Goal: Complete application form: Complete application form

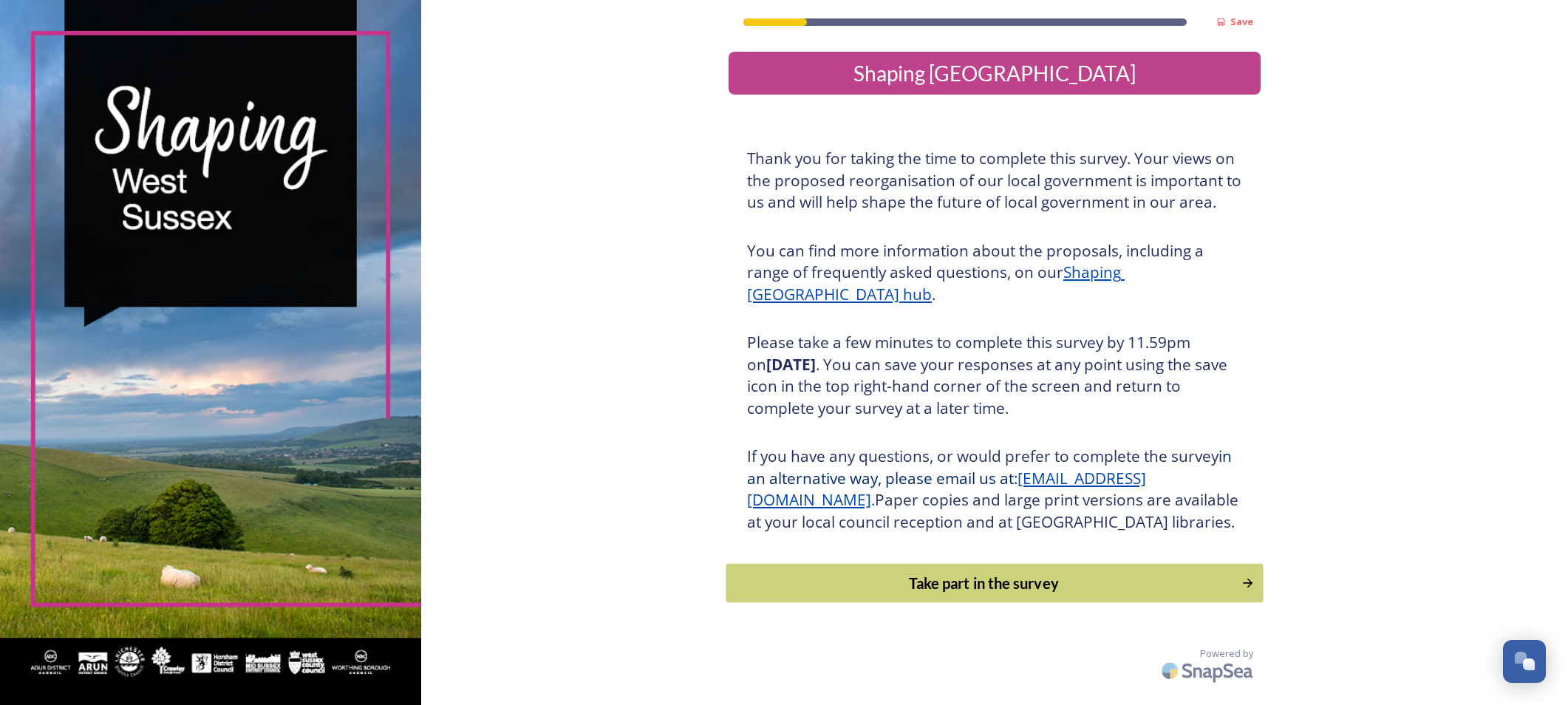
click at [929, 594] on div "Take part in the survey" at bounding box center [984, 583] width 500 height 22
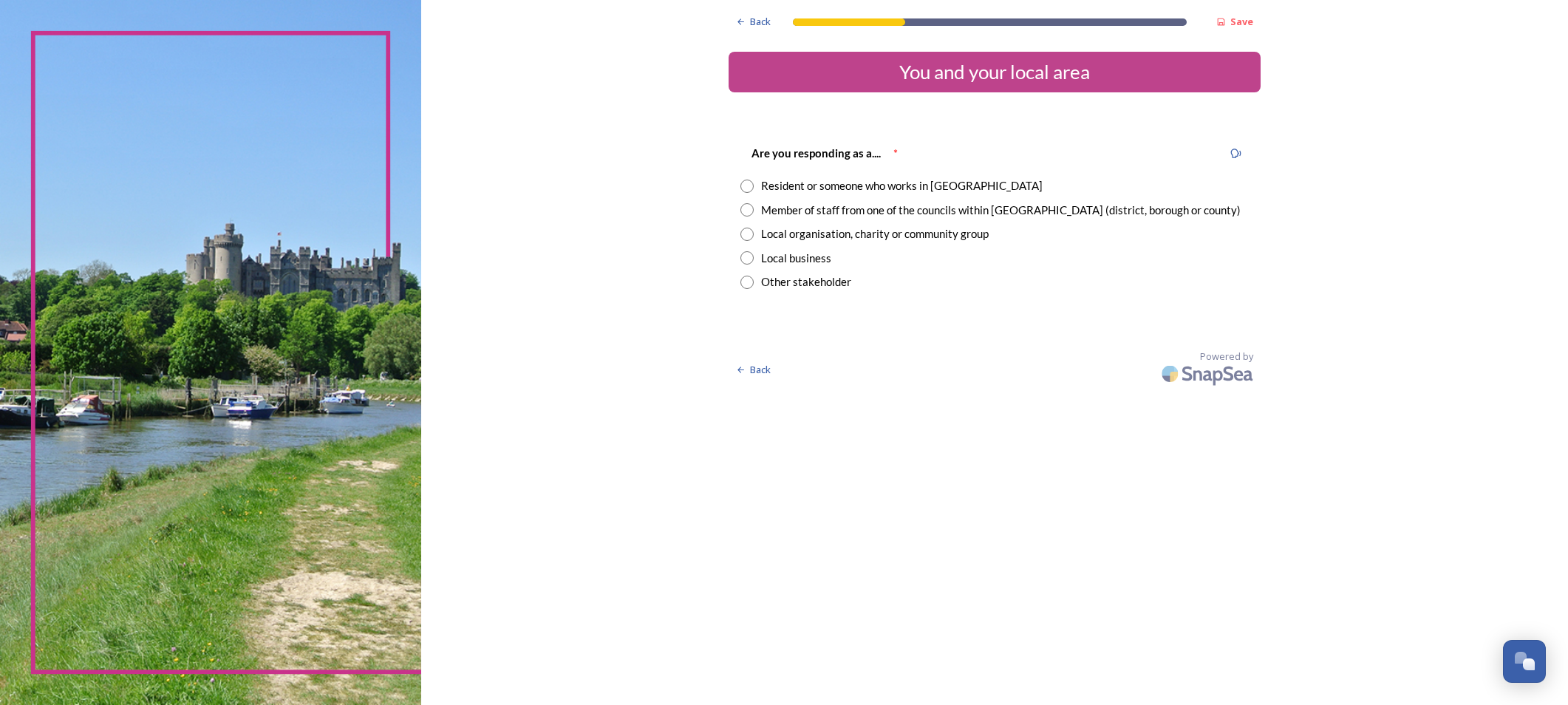
click at [741, 209] on input "radio" at bounding box center [747, 210] width 13 height 13
radio input "true"
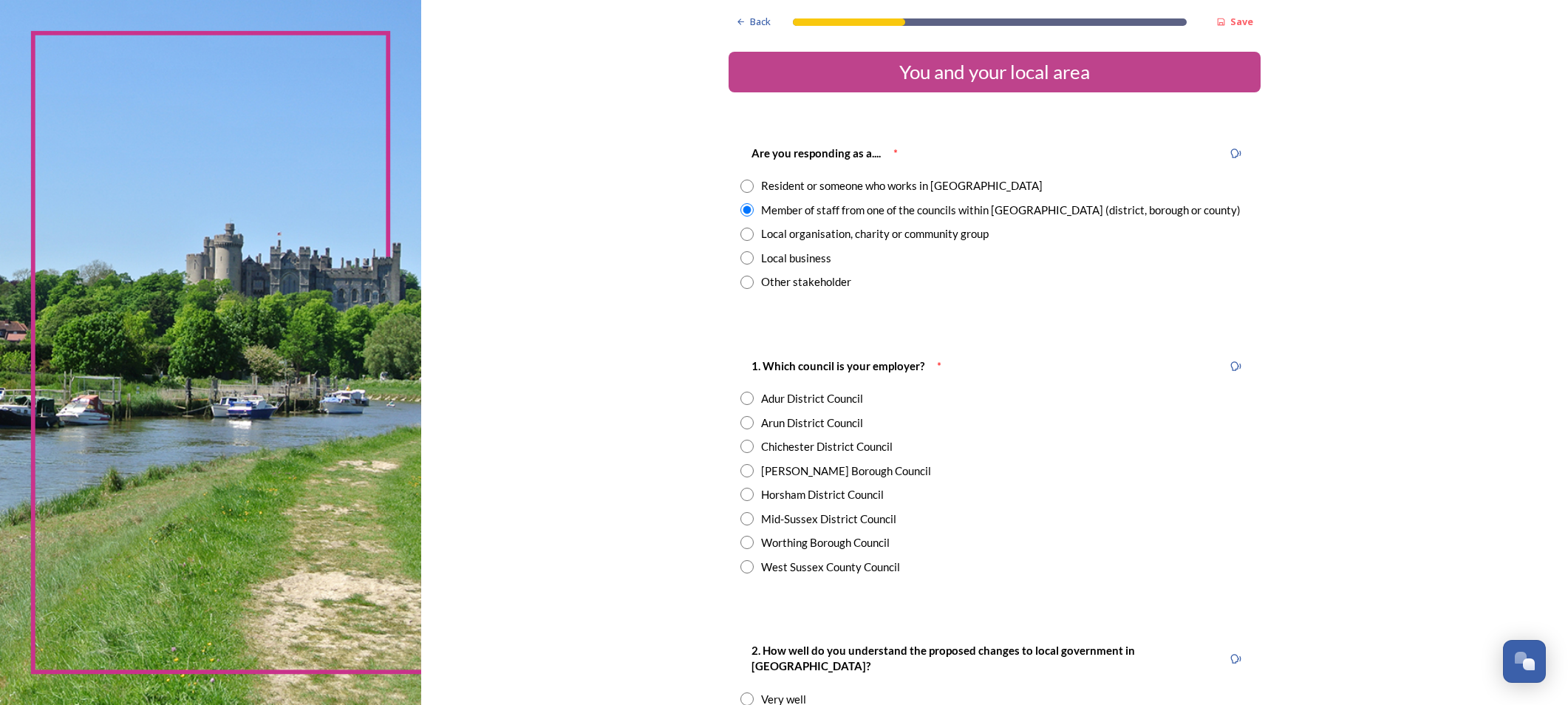
click at [741, 492] on input "radio" at bounding box center [747, 494] width 13 height 13
radio input "true"
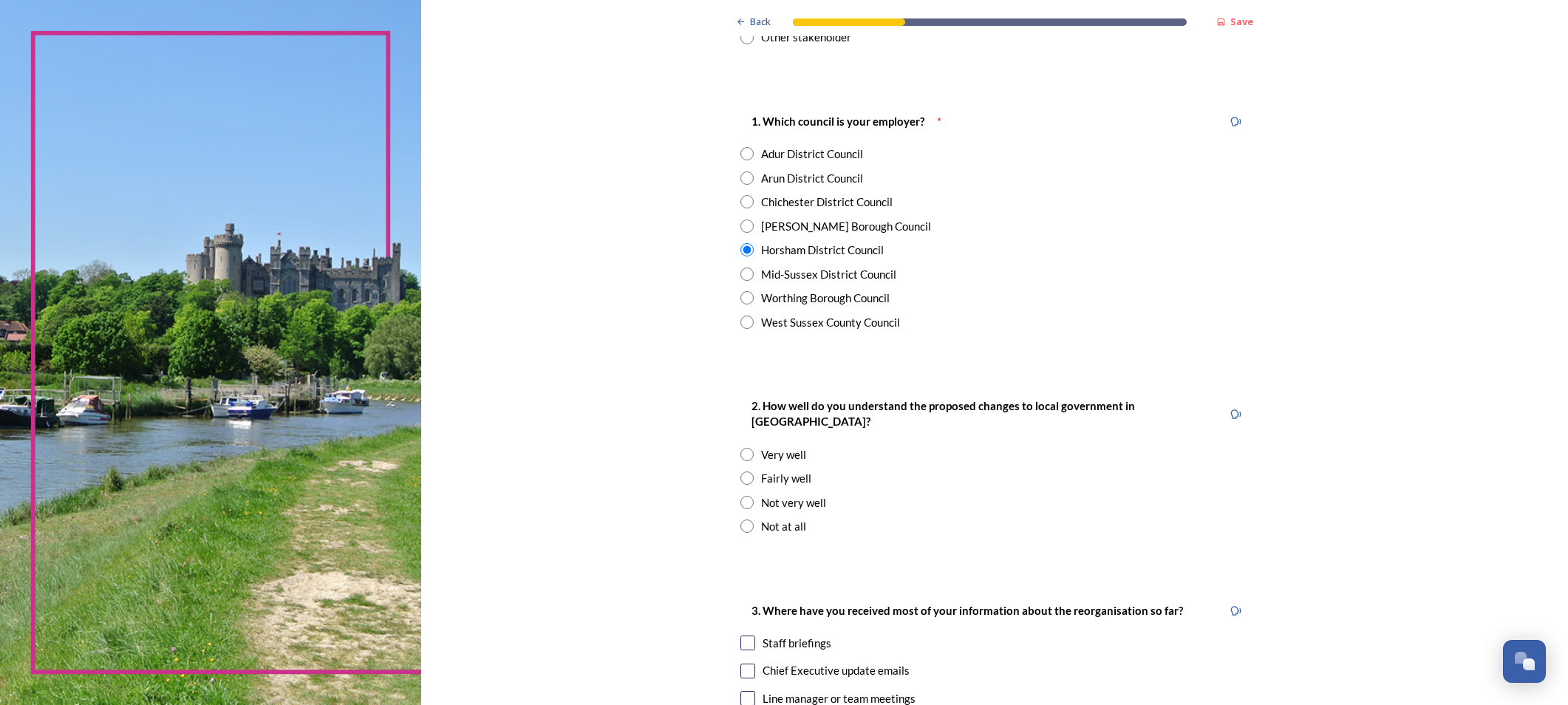
scroll to position [296, 0]
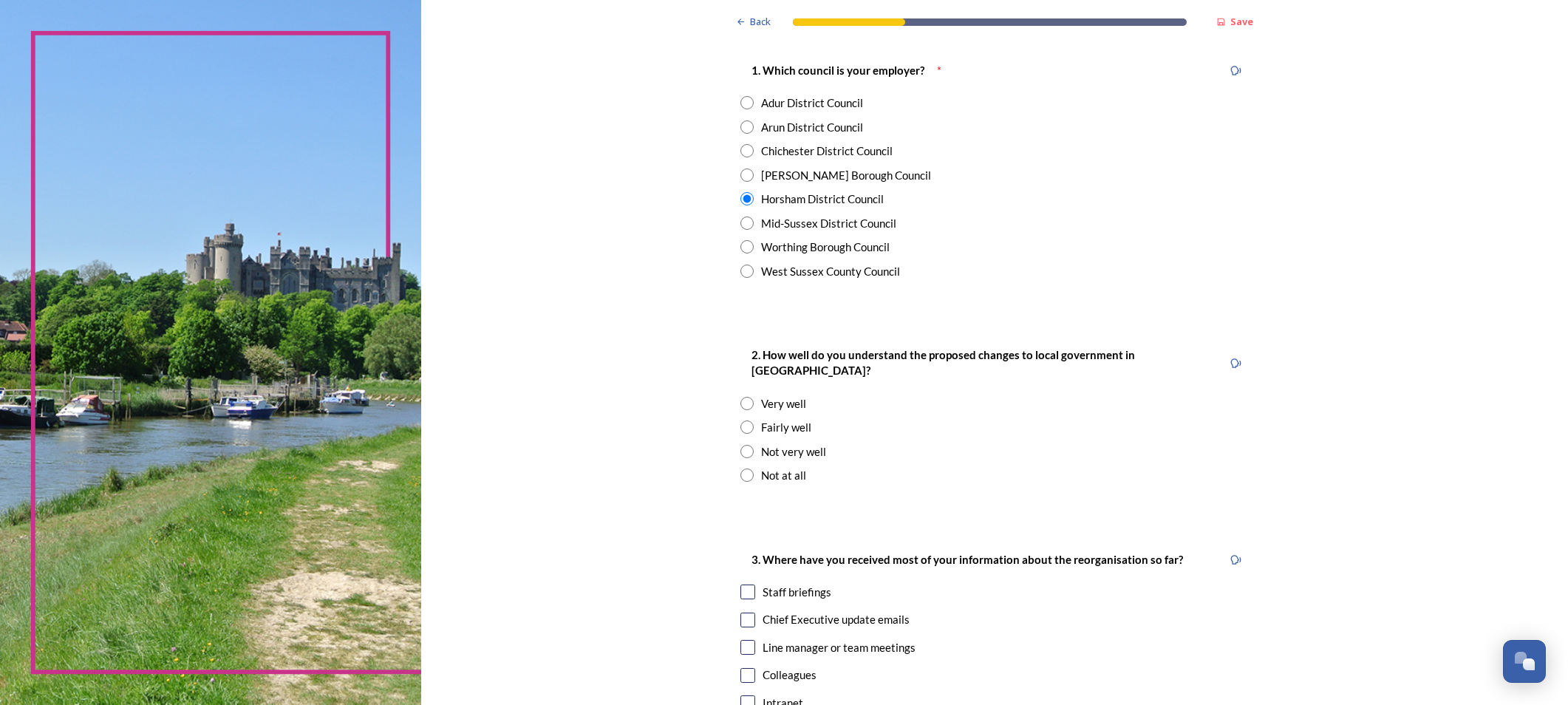
click at [741, 421] on input "radio" at bounding box center [747, 427] width 13 height 13
radio input "true"
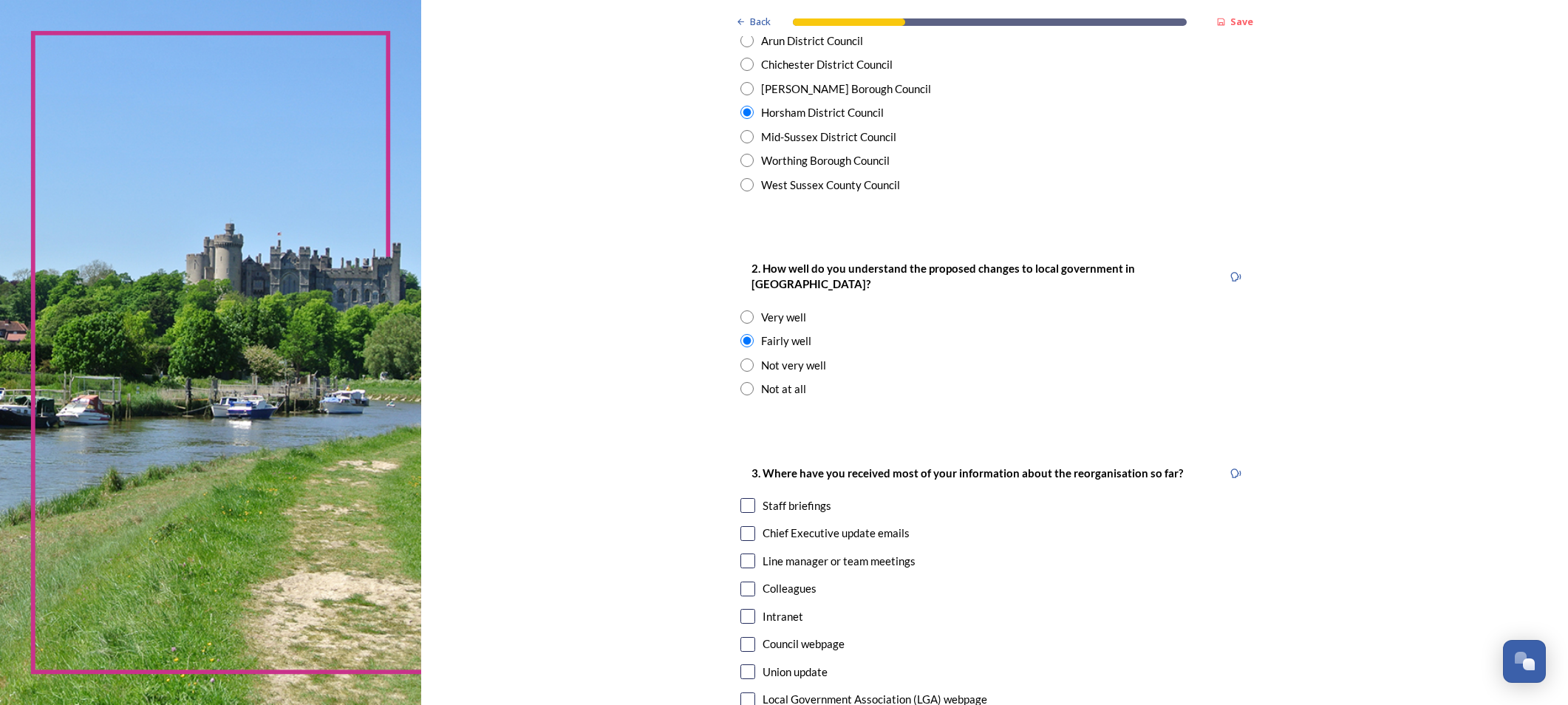
scroll to position [518, 0]
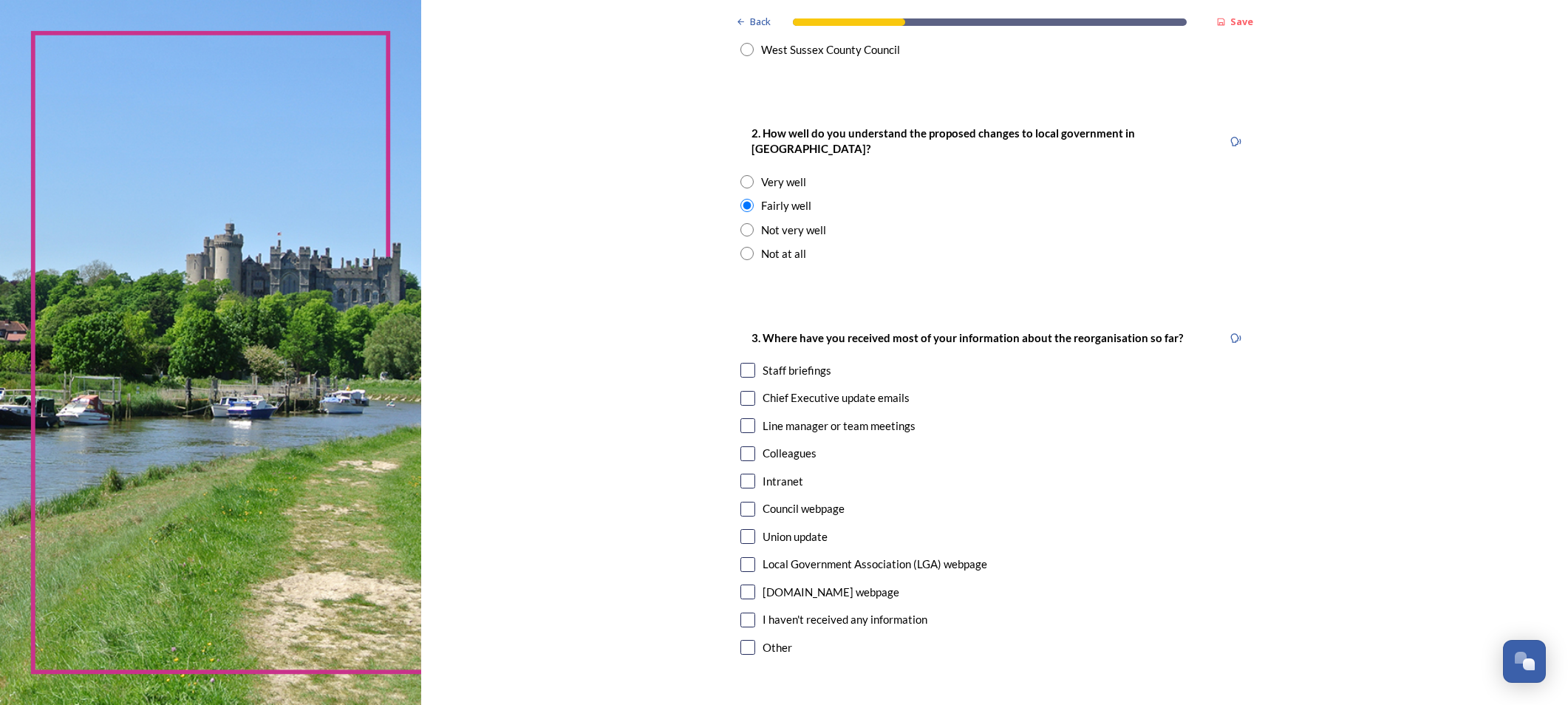
click at [741, 363] on input "checkbox" at bounding box center [747, 370] width 14 height 14
checkbox input "true"
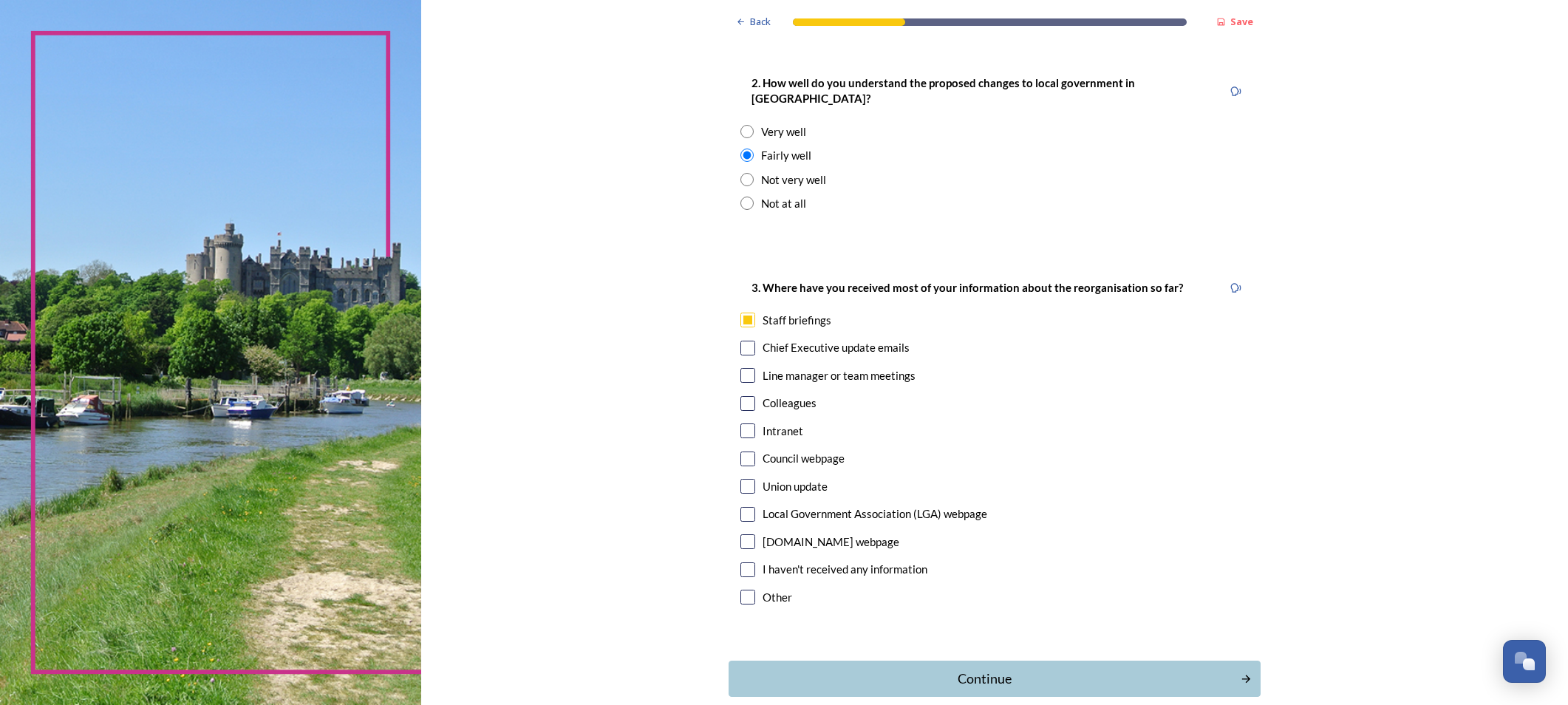
scroll to position [630, 0]
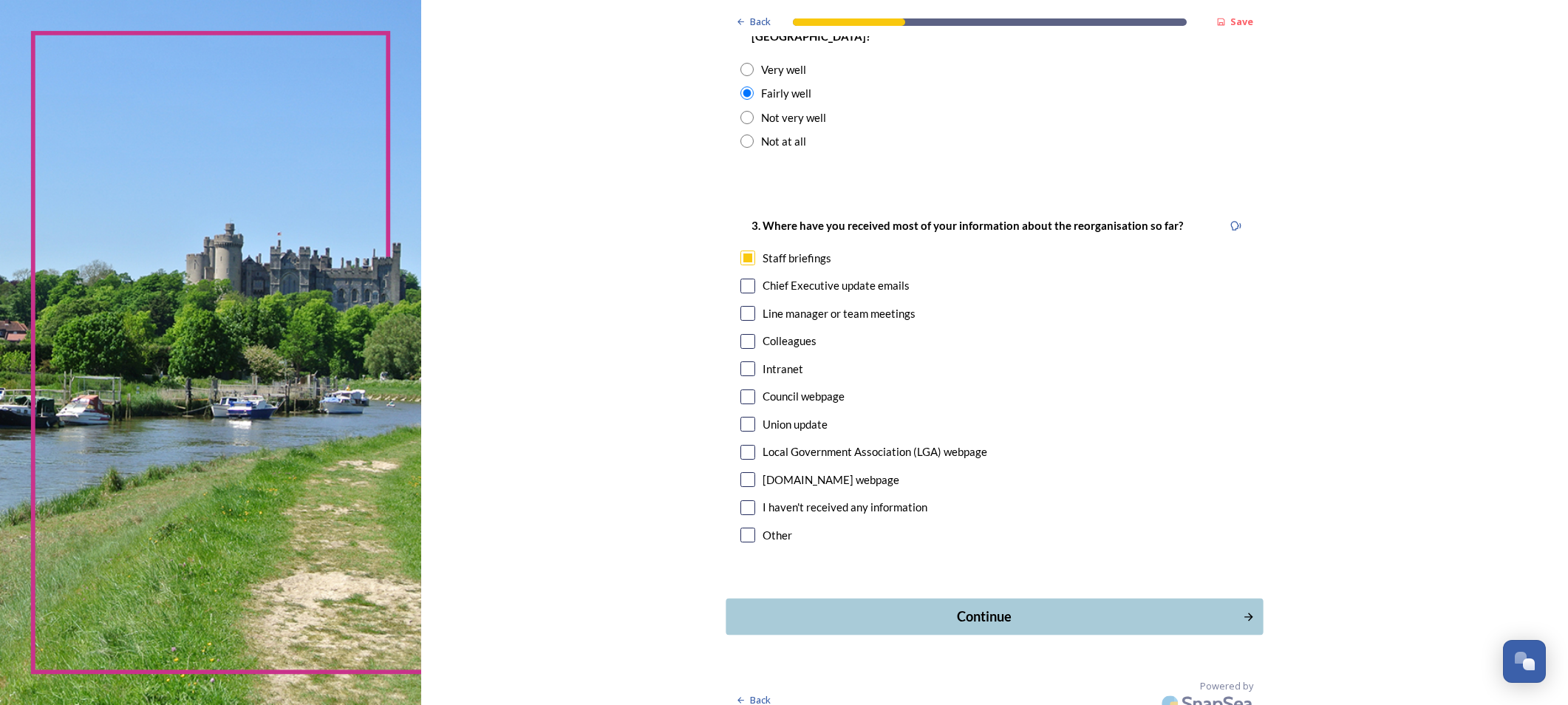
click at [962, 607] on div "Continue" at bounding box center [984, 617] width 500 height 20
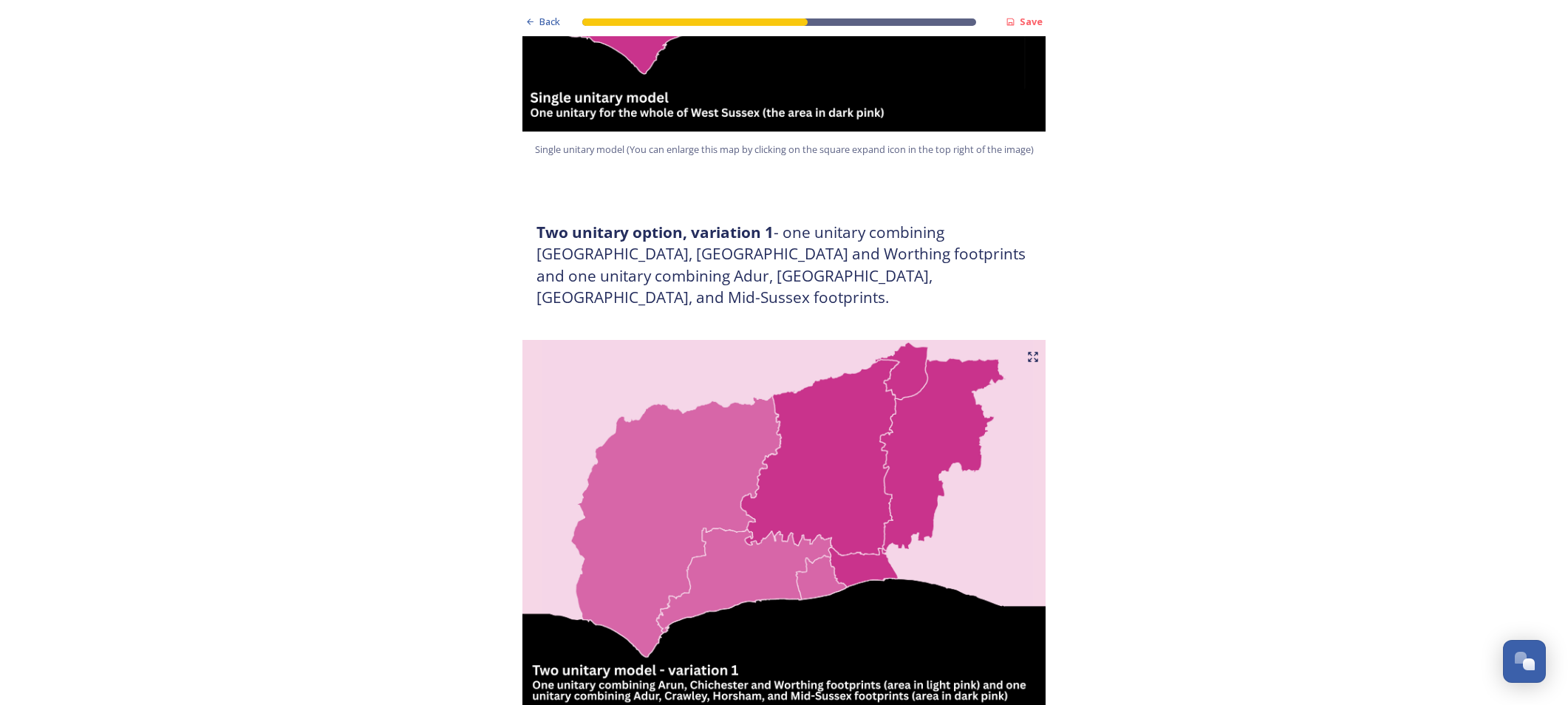
scroll to position [665, 0]
radio input "true"
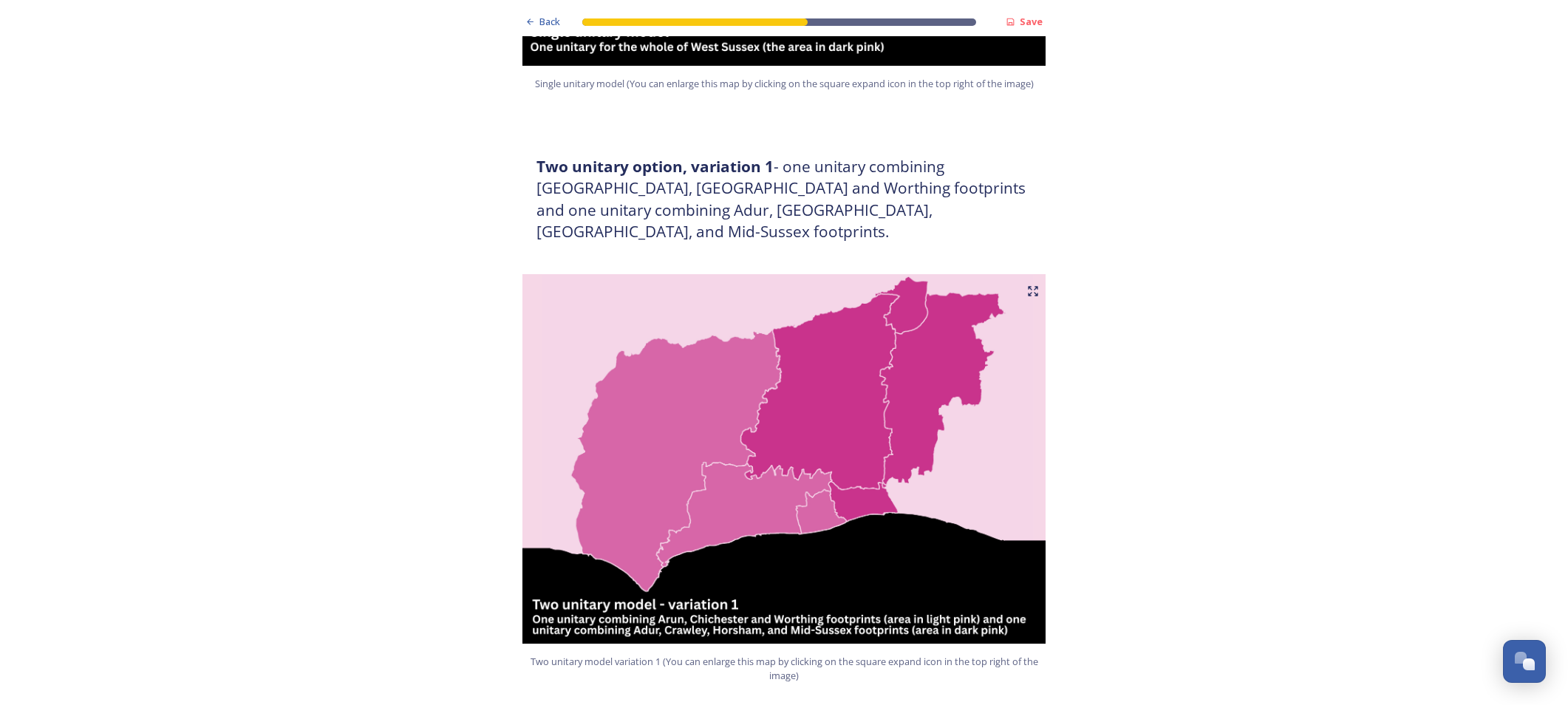
scroll to position [887, 0]
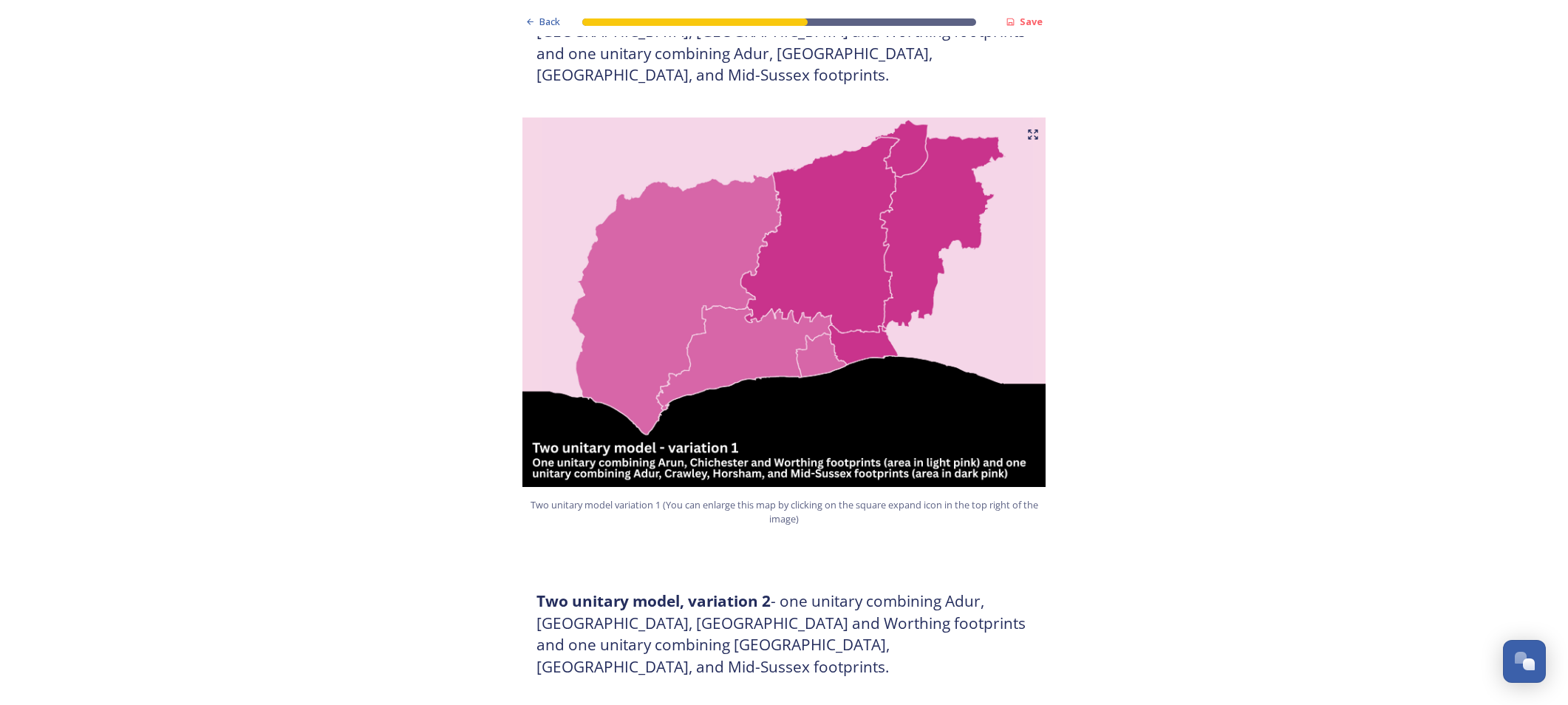
radio input "true"
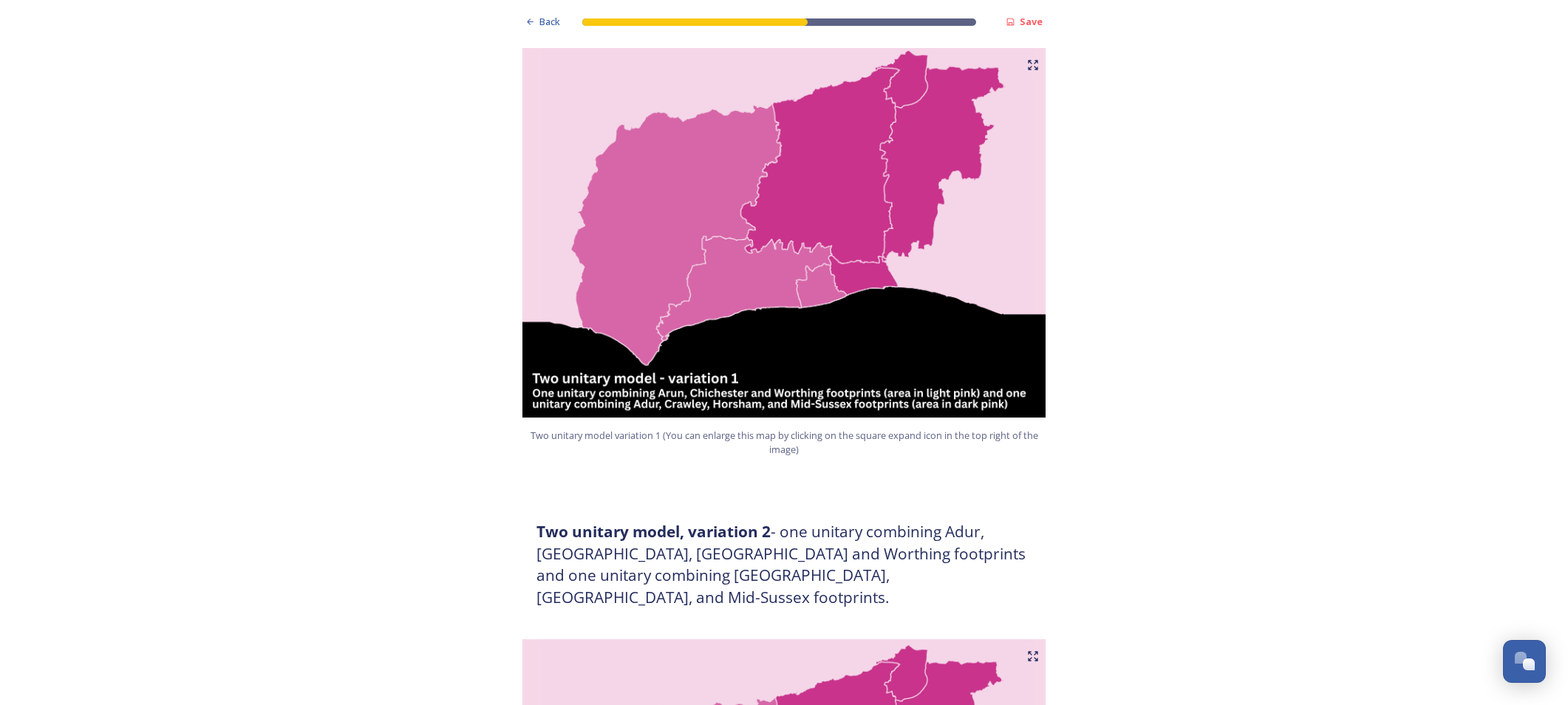
scroll to position [1035, 0]
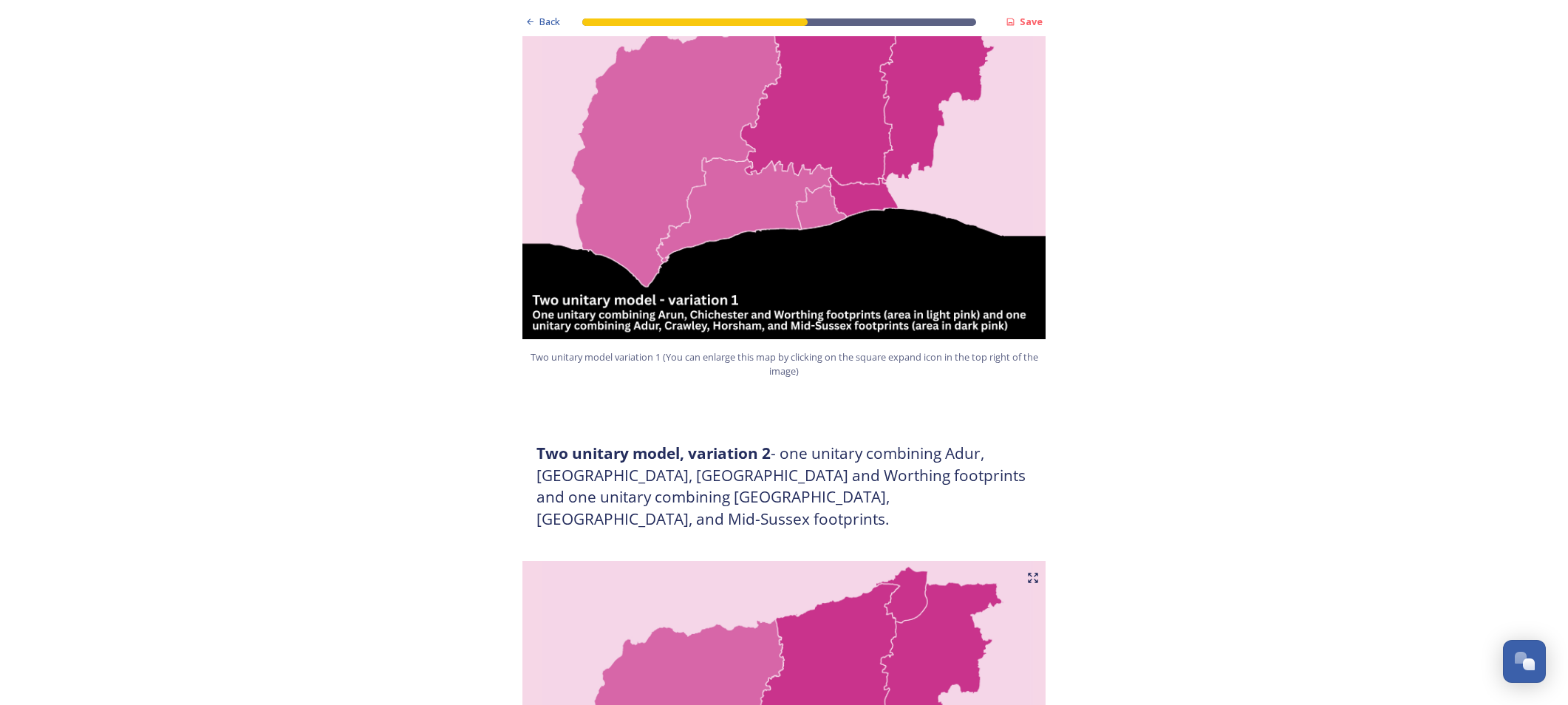
radio input "true"
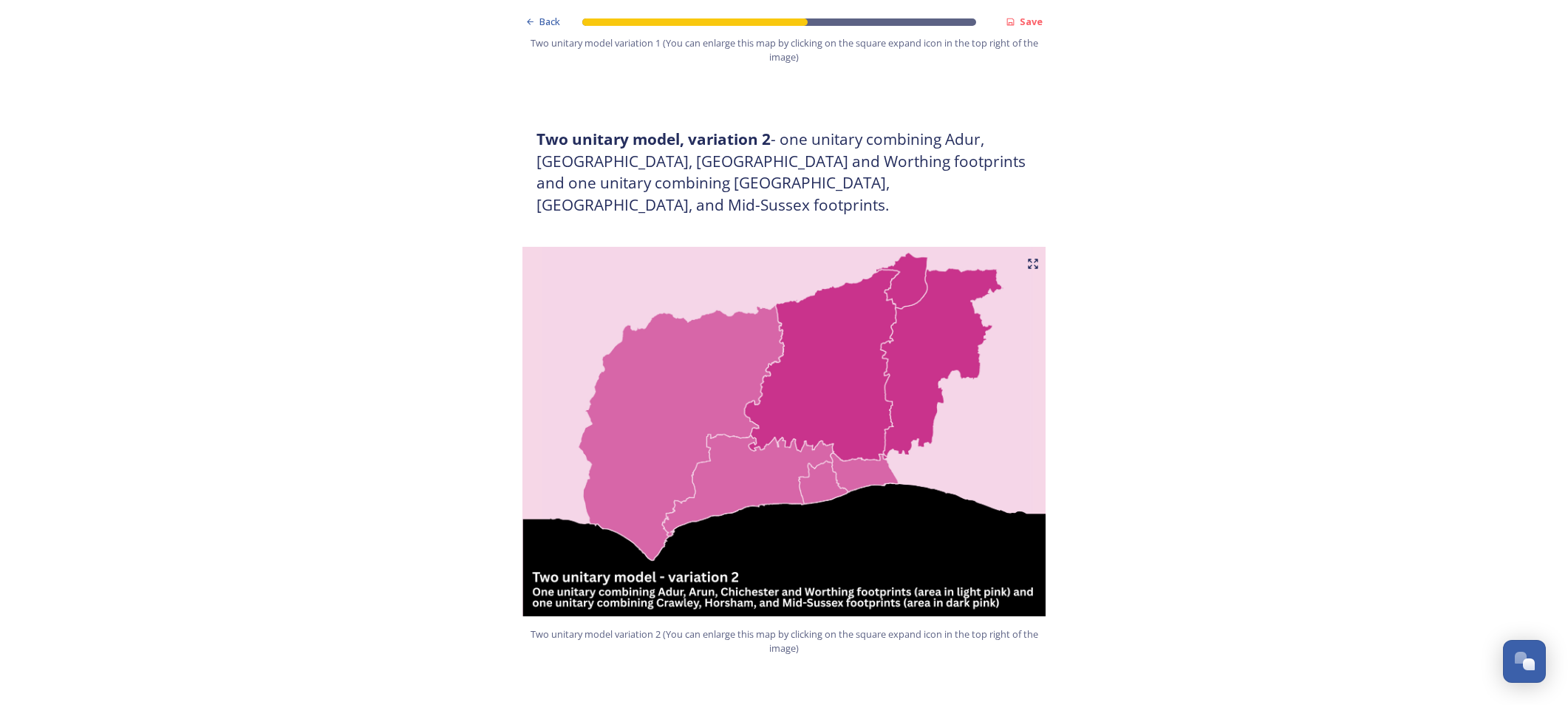
scroll to position [1404, 0]
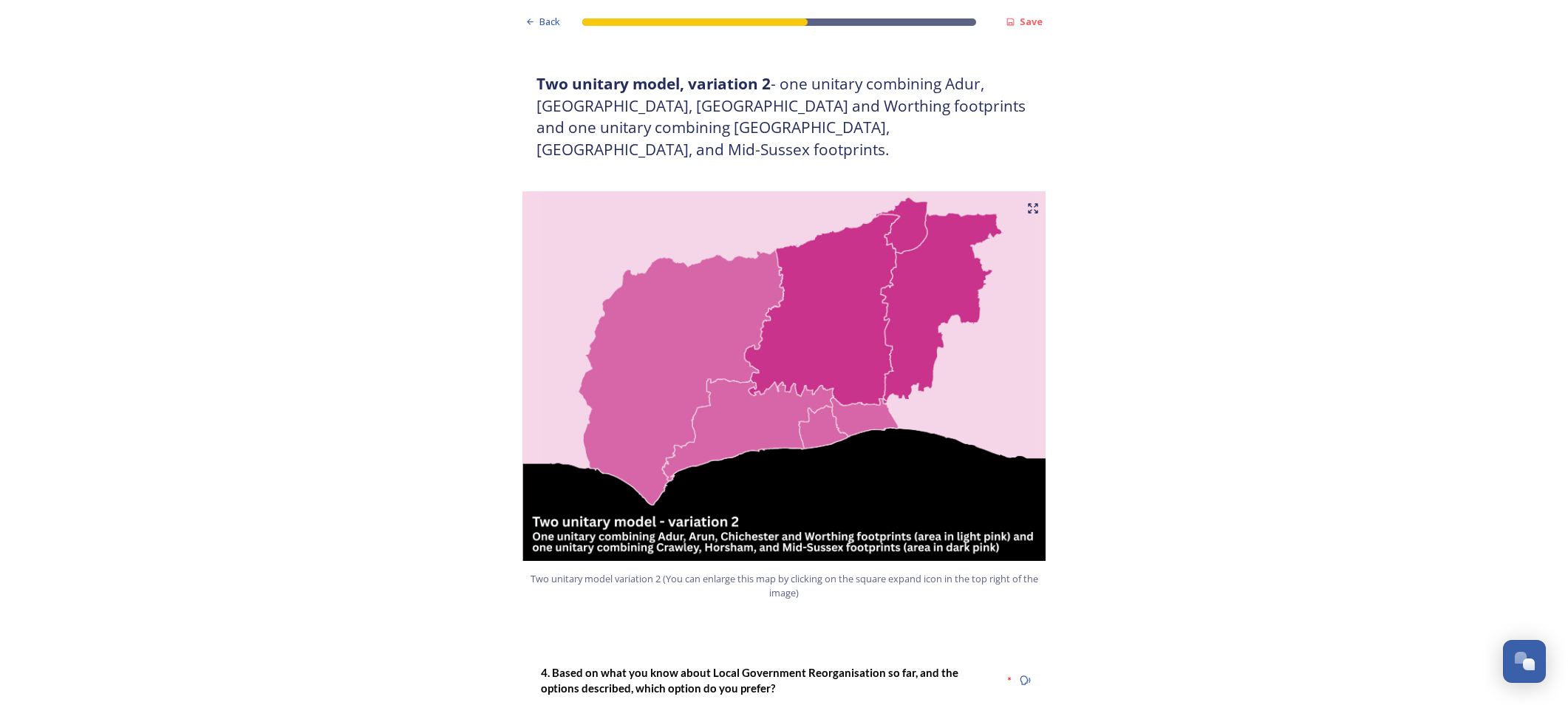
checkbox input "true"
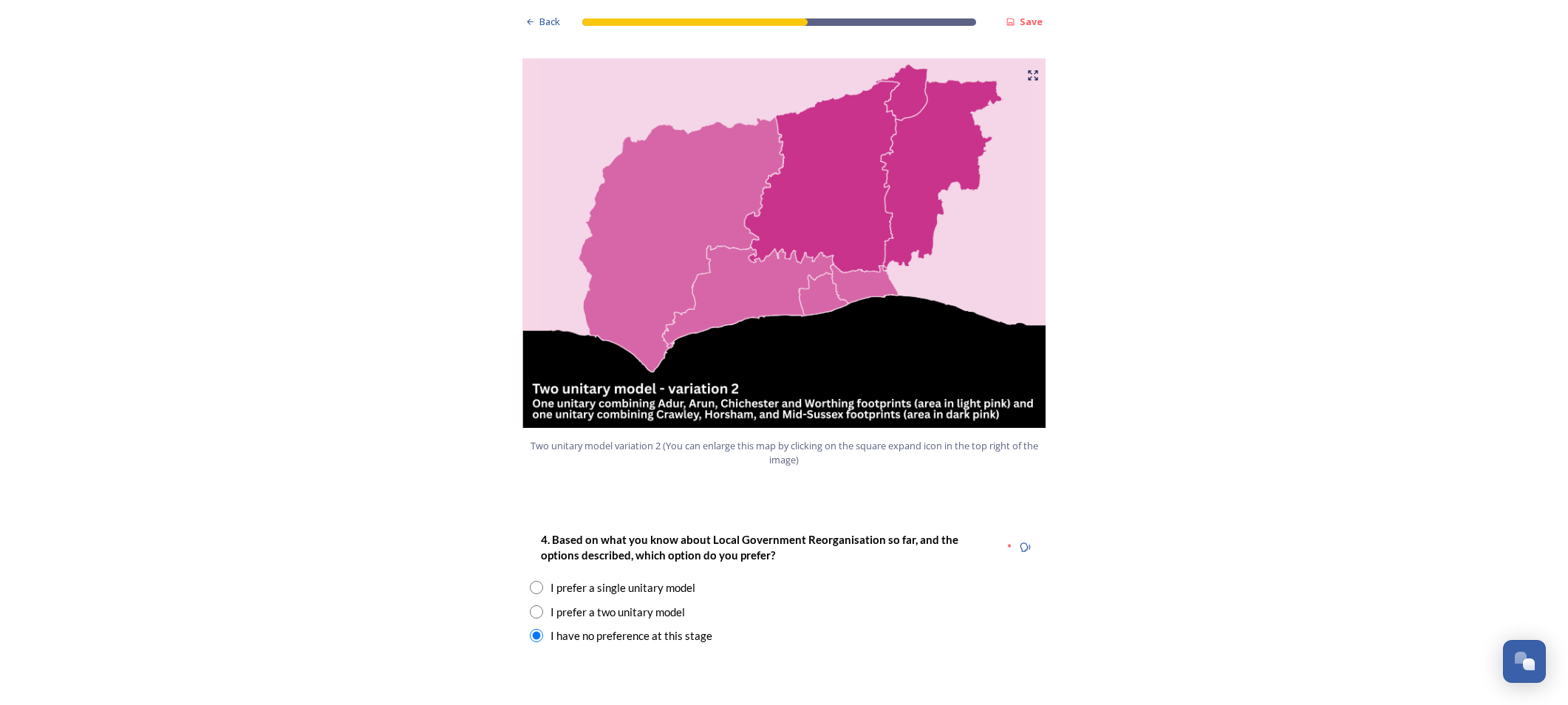
scroll to position [1552, 0]
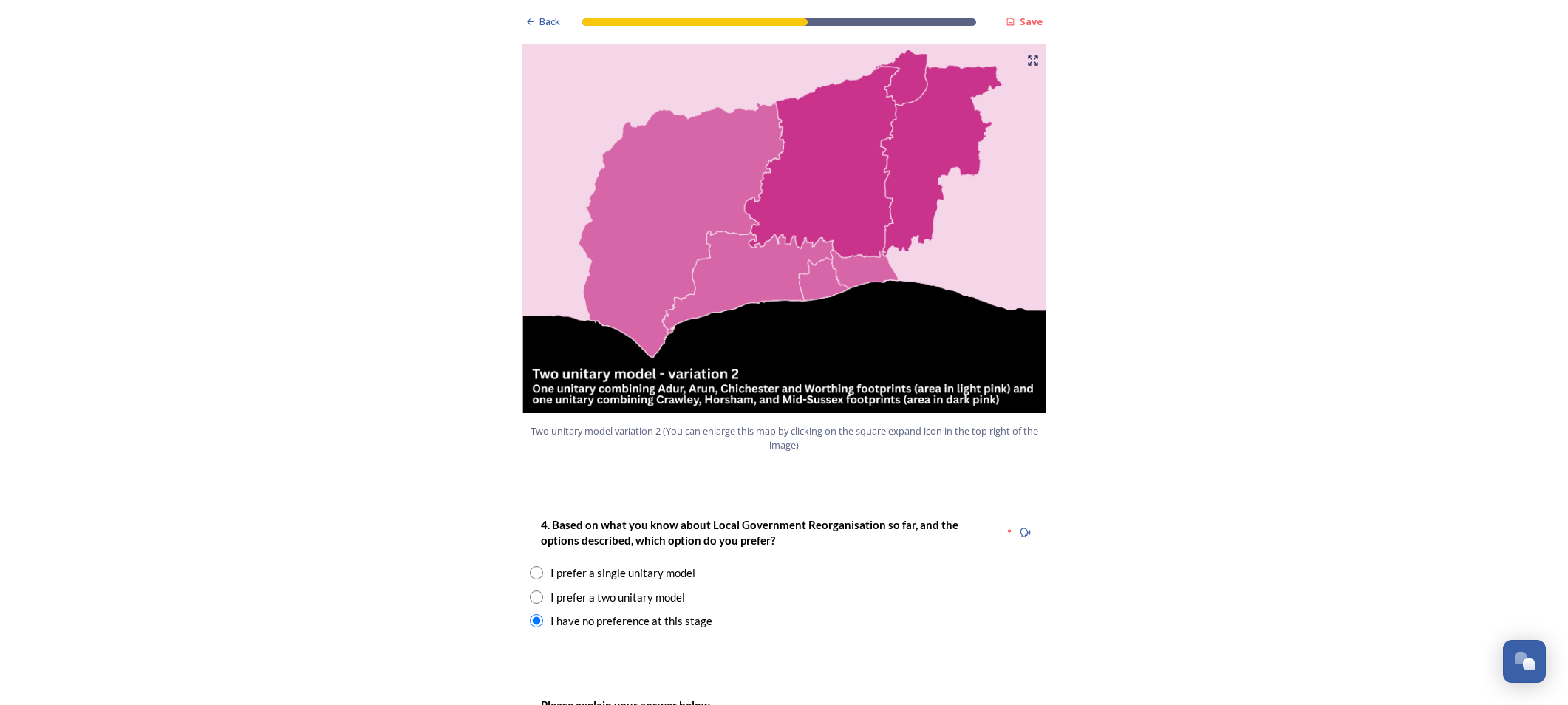
radio input "true"
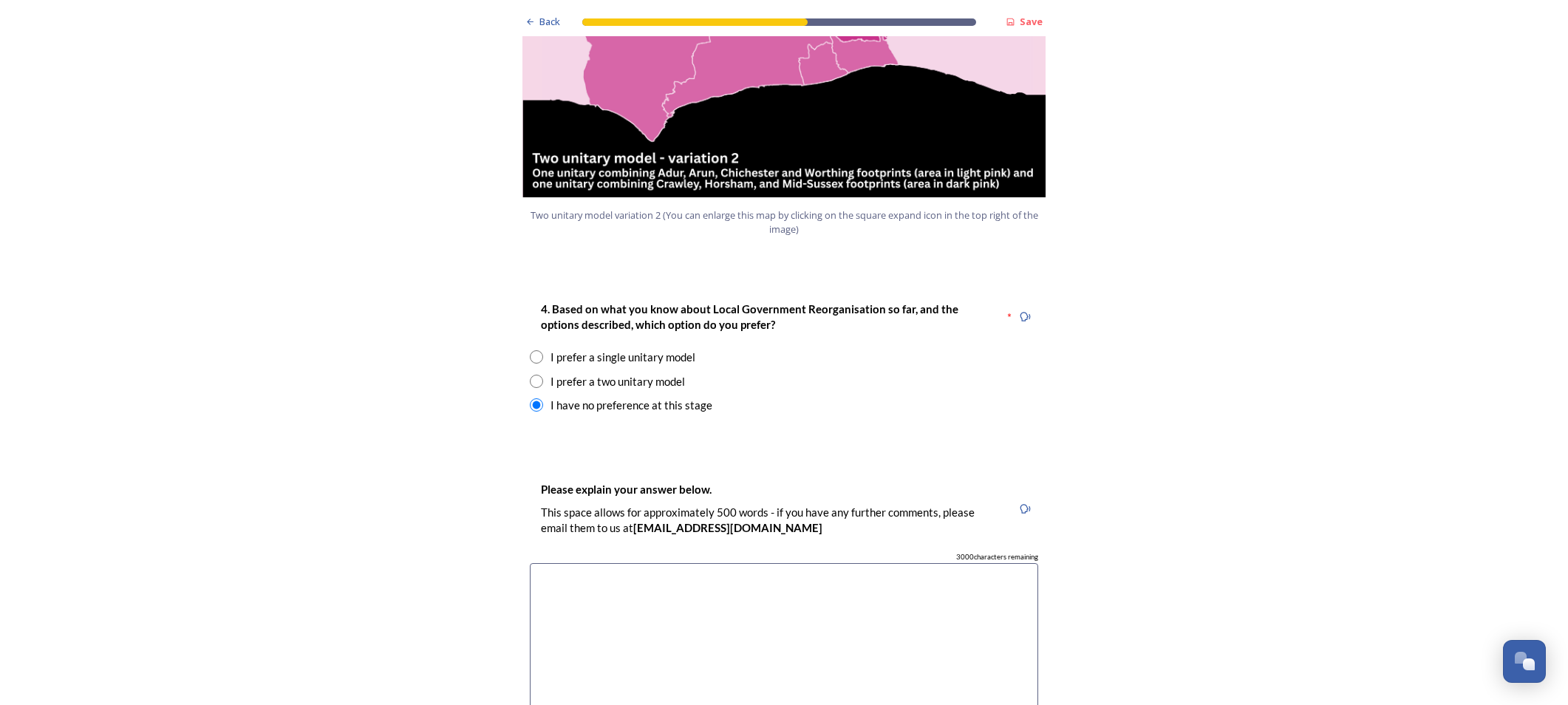
scroll to position [1774, 0]
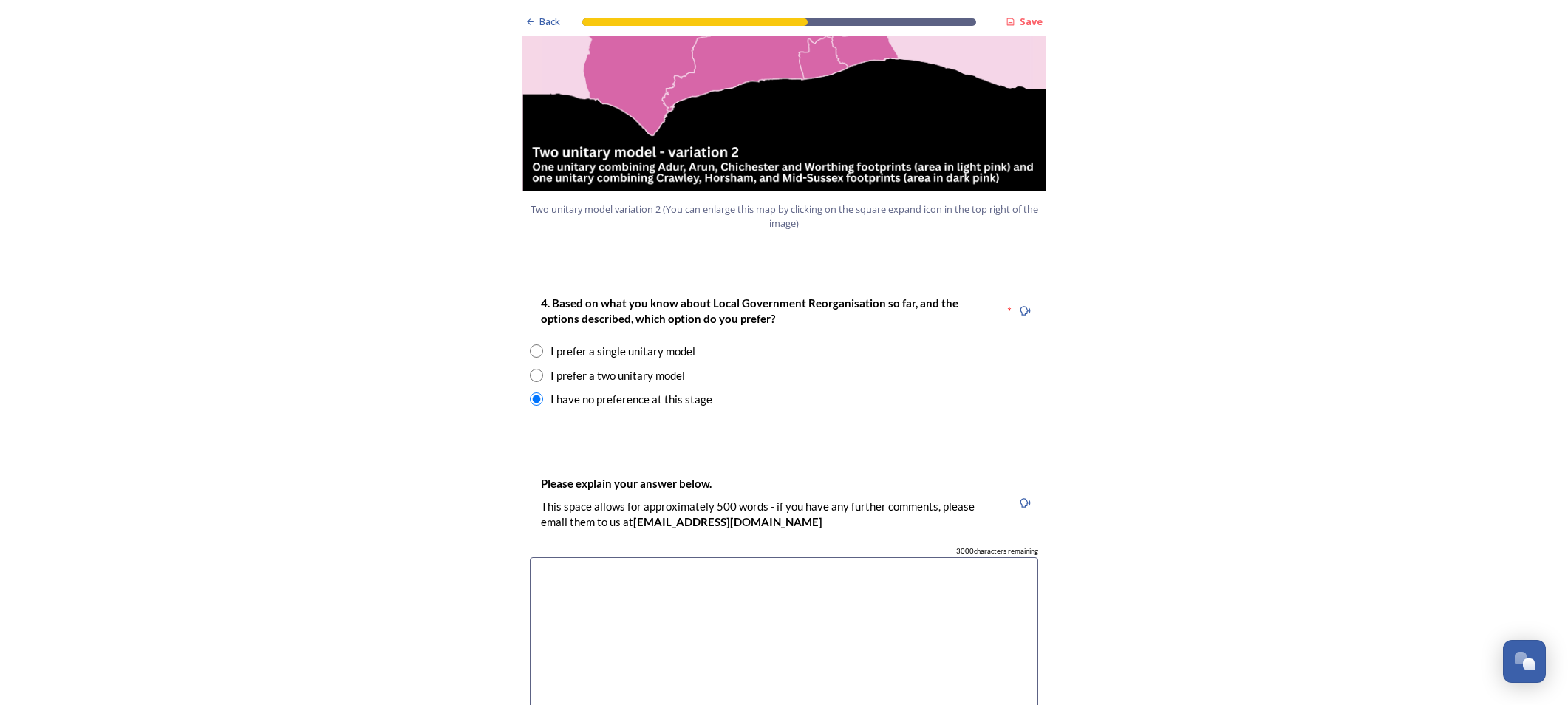
radio input "true"
checkbox input "true"
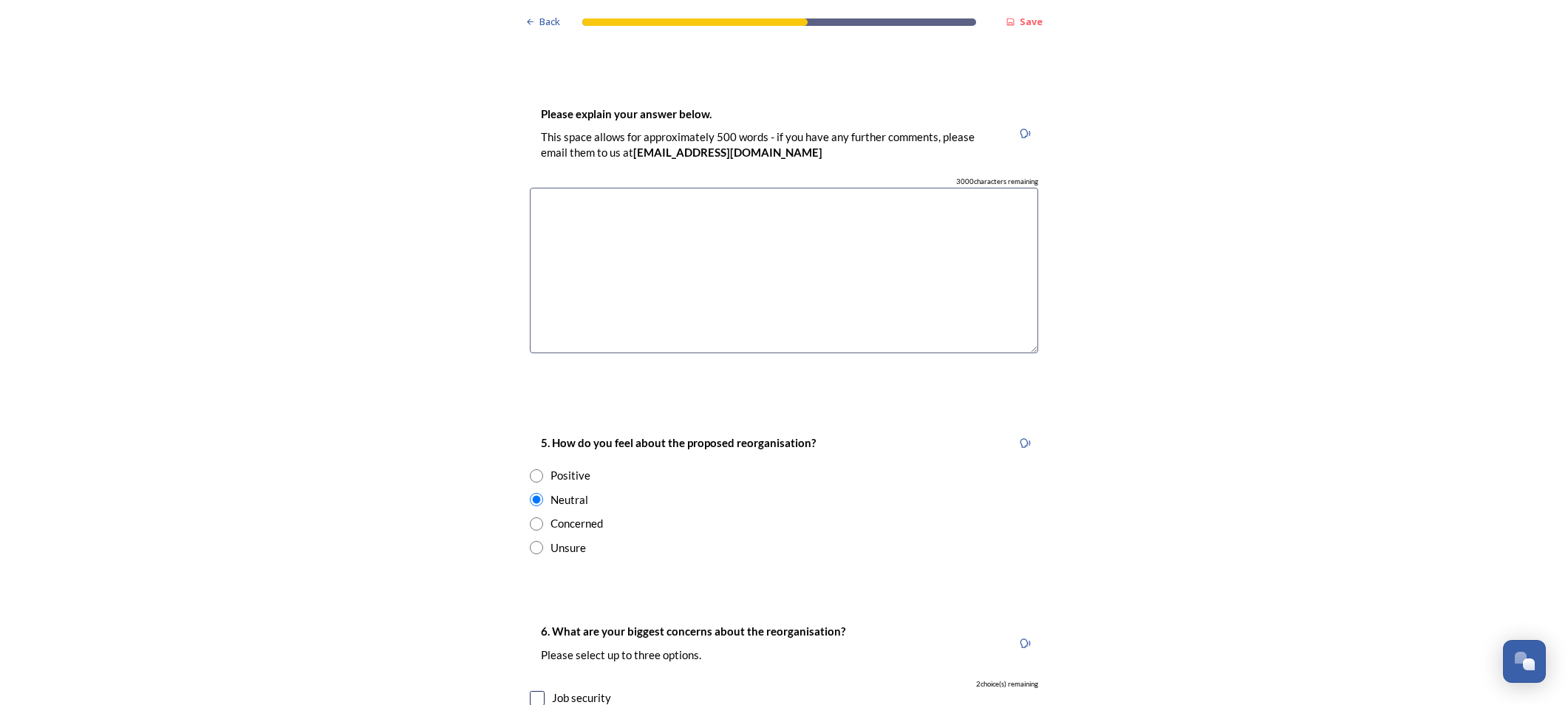
scroll to position [1700, 0]
